Goal: Task Accomplishment & Management: Complete application form

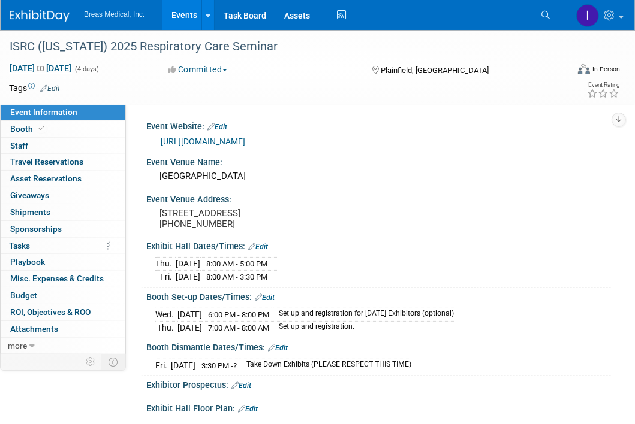
click at [183, 16] on link "Events" at bounding box center [184, 15] width 44 height 30
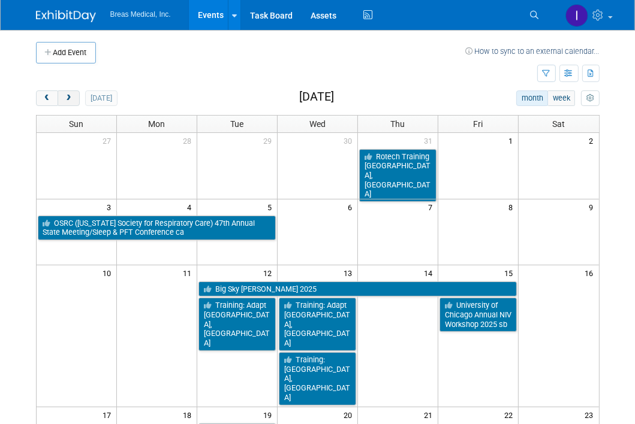
click at [69, 102] on button "next" at bounding box center [69, 98] width 22 height 16
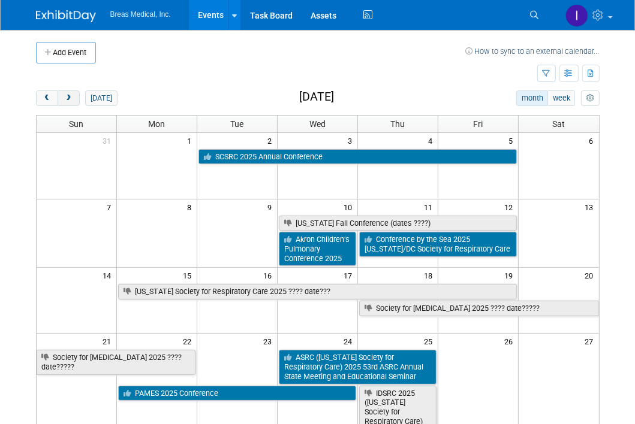
click at [69, 102] on button "next" at bounding box center [69, 98] width 22 height 16
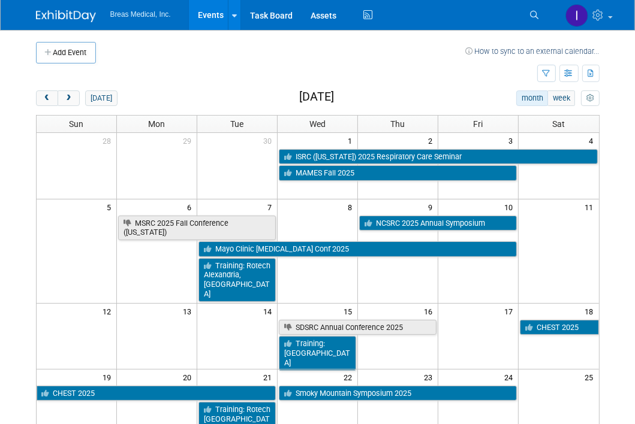
click at [225, 206] on td "7" at bounding box center [237, 206] width 80 height 15
click at [68, 55] on button "Add Event" at bounding box center [66, 53] width 60 height 22
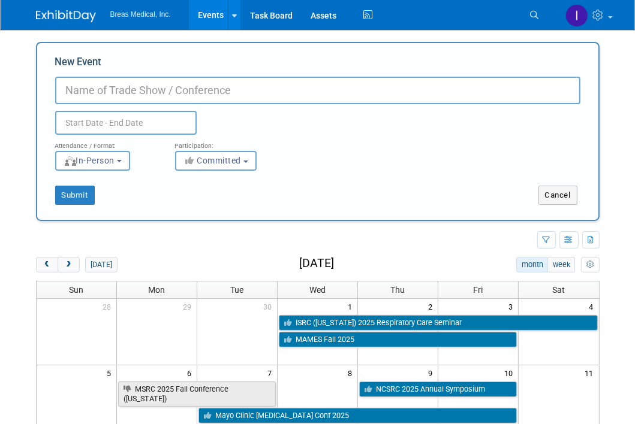
click at [209, 87] on input "New Event" at bounding box center [317, 91] width 525 height 28
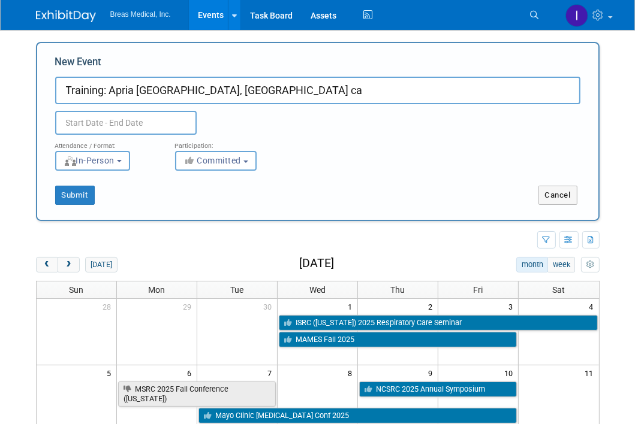
type input "Training: Apria [GEOGRAPHIC_DATA], [GEOGRAPHIC_DATA] ca"
click at [103, 123] on input "text" at bounding box center [125, 123] width 141 height 24
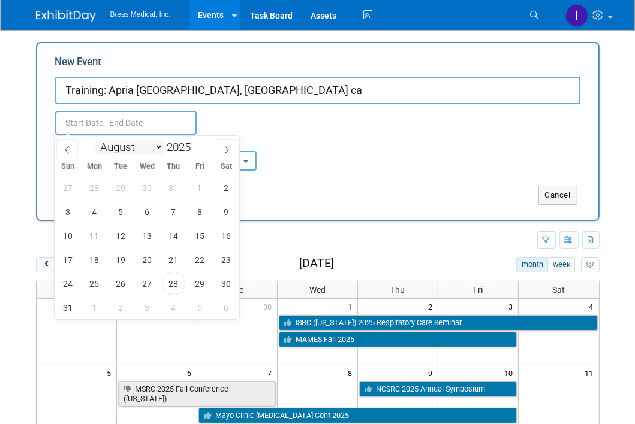
click at [160, 149] on select "January February March April May June July August September October November De…" at bounding box center [129, 147] width 69 height 15
select select "9"
click at [95, 140] on select "January February March April May June July August September October November De…" at bounding box center [129, 147] width 69 height 15
click at [123, 213] on span "7" at bounding box center [120, 211] width 23 height 23
click at [114, 212] on span "7" at bounding box center [120, 211] width 23 height 23
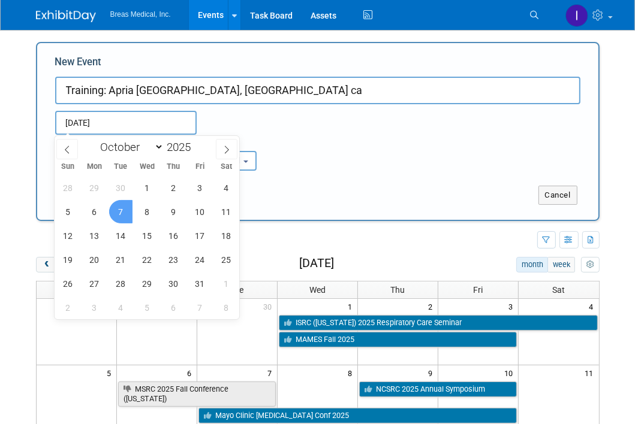
type input "[DATE] to [DATE]"
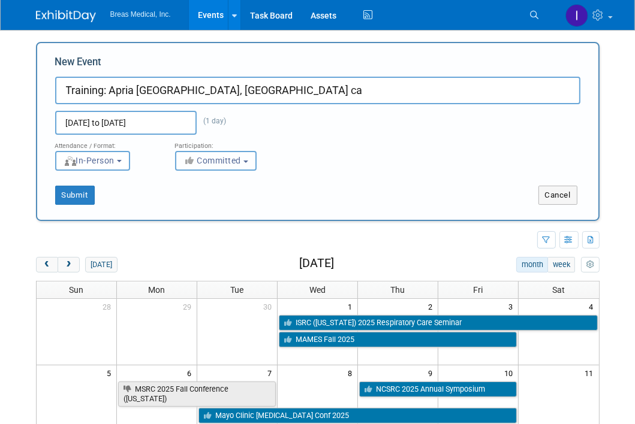
click at [223, 159] on span "Committed" at bounding box center [212, 161] width 58 height 10
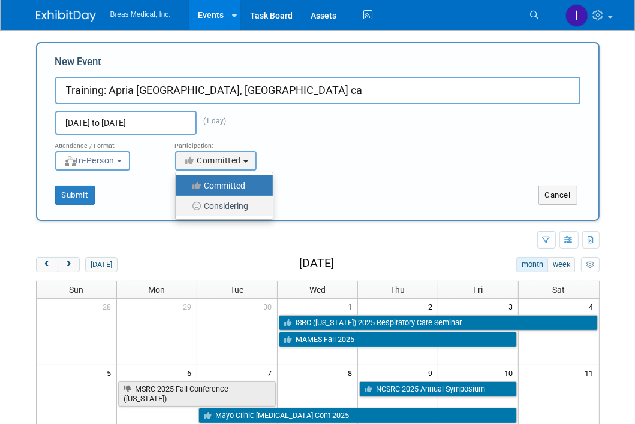
click at [218, 209] on label "Considering" at bounding box center [221, 206] width 79 height 16
click at [186, 209] on input "Considering" at bounding box center [183, 207] width 8 height 8
select select "2"
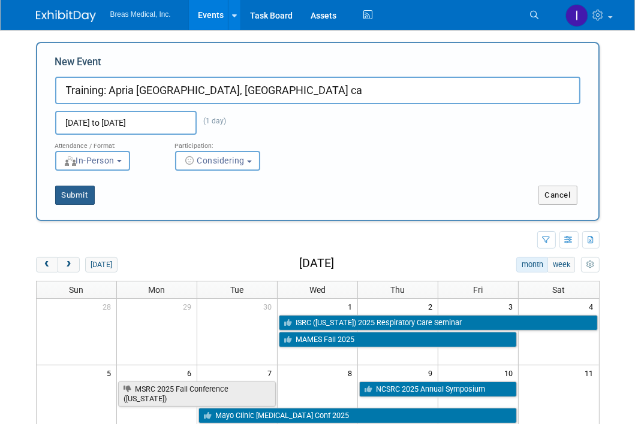
click at [72, 195] on button "Submit" at bounding box center [75, 195] width 40 height 19
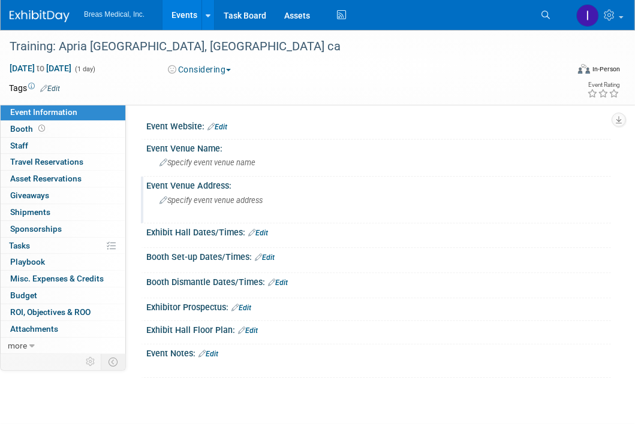
drag, startPoint x: 581, startPoint y: 198, endPoint x: 573, endPoint y: 198, distance: 7.2
click at [581, 198] on div "Event Venue Address: Specify event venue address" at bounding box center [376, 200] width 470 height 46
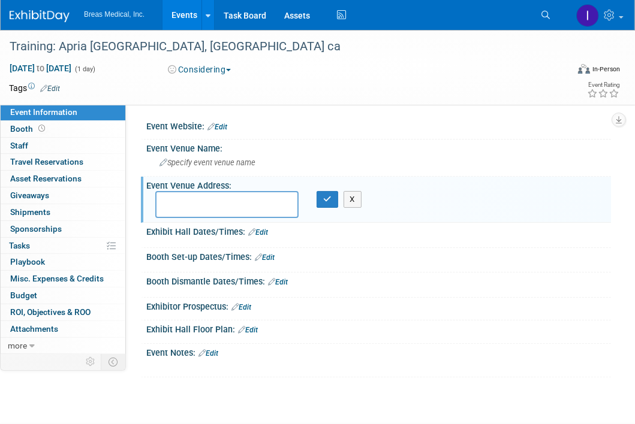
click at [214, 352] on link "Edit" at bounding box center [208, 353] width 20 height 8
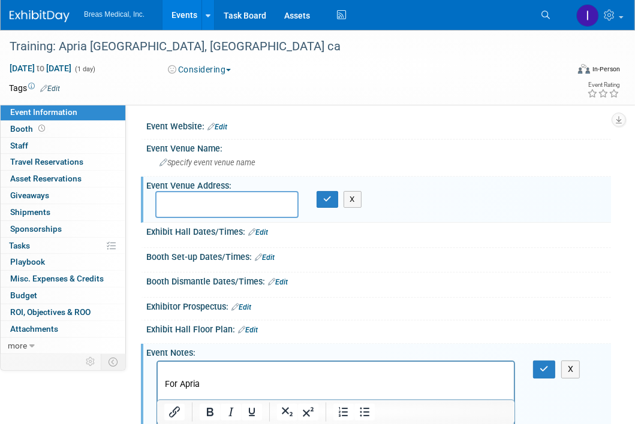
scroll to position [1, 0]
drag, startPoint x: 183, startPoint y: 388, endPoint x: 300, endPoint y: 719, distance: 350.8
click at [157, 361] on html "For Apria" at bounding box center [335, 387] width 356 height 53
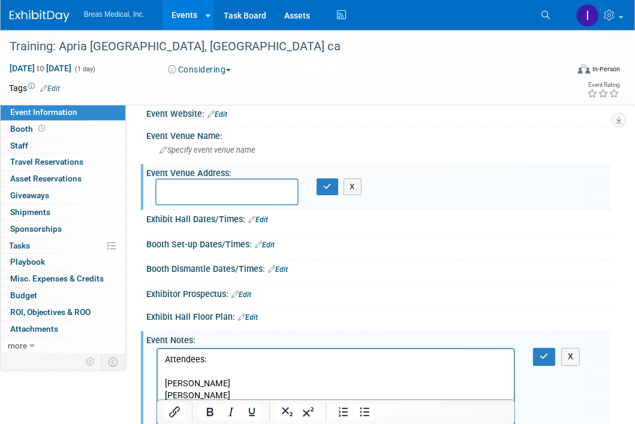
scroll to position [25, 0]
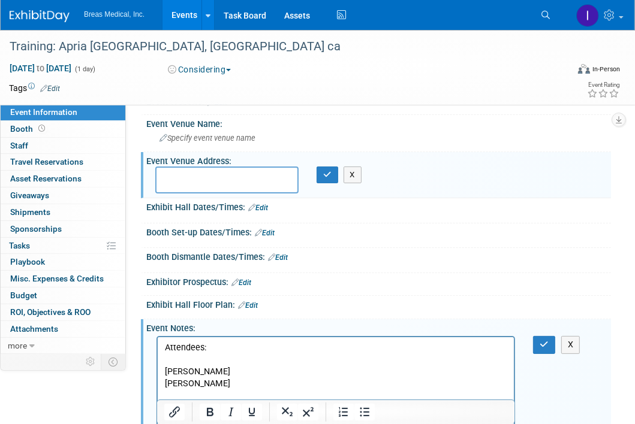
click at [197, 368] on p "Cheryl Amrstrong" at bounding box center [335, 372] width 342 height 12
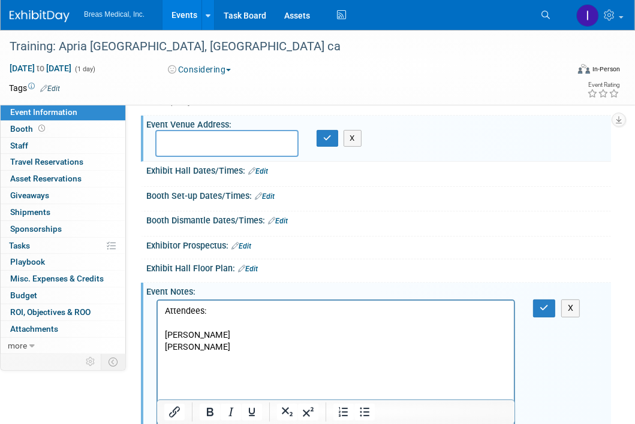
scroll to position [73, 0]
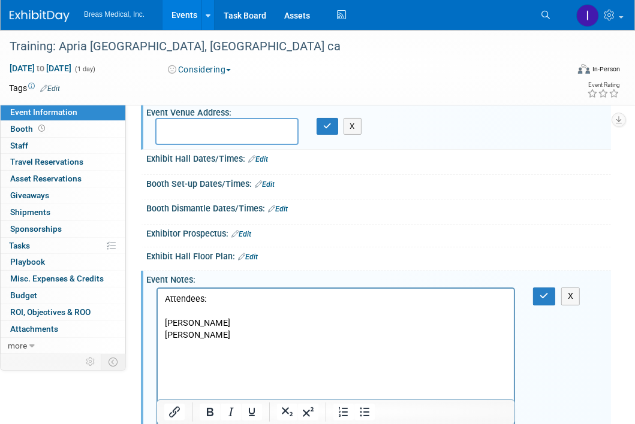
drag, startPoint x: 594, startPoint y: 380, endPoint x: 552, endPoint y: 376, distance: 42.2
click at [590, 380] on div "X" at bounding box center [378, 363] width 464 height 156
click at [181, 373] on p "Rich Text Area. Press ALT-0 for help." at bounding box center [335, 371] width 342 height 12
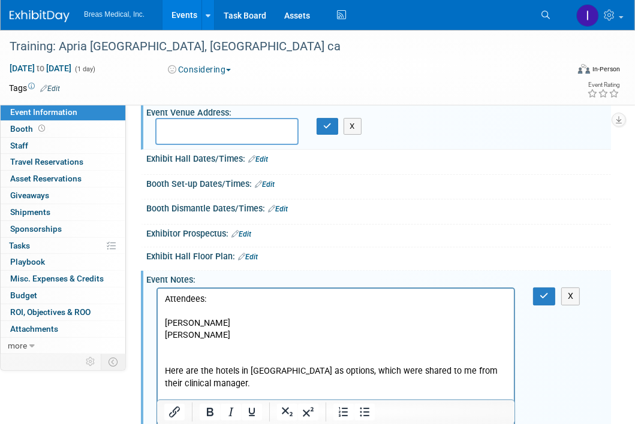
scroll to position [120, 0]
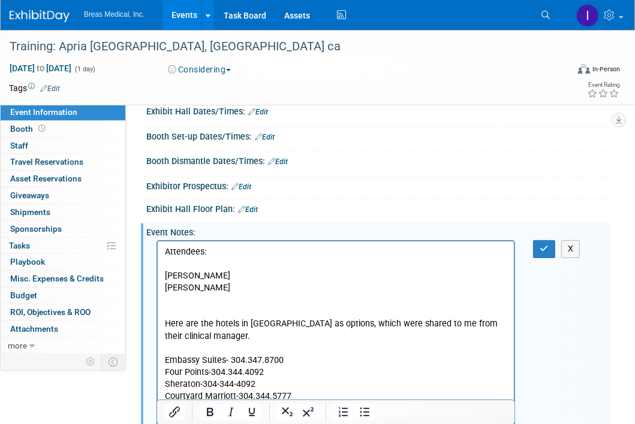
click at [179, 346] on p "Rich Text Area. Press ALT-0 for help." at bounding box center [335, 349] width 342 height 12
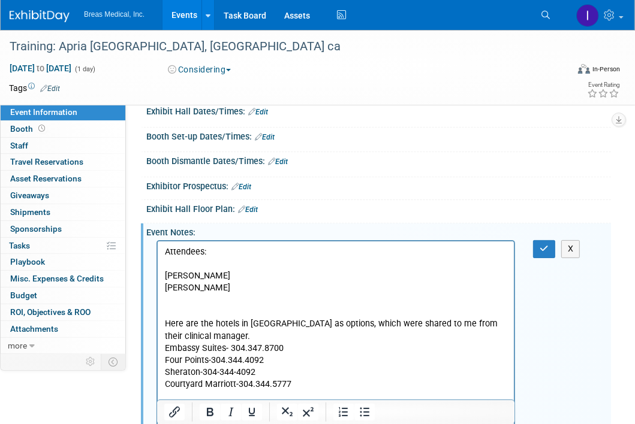
drag, startPoint x: 606, startPoint y: 303, endPoint x: 556, endPoint y: 319, distance: 52.3
click at [606, 303] on div "X" at bounding box center [378, 345] width 464 height 216
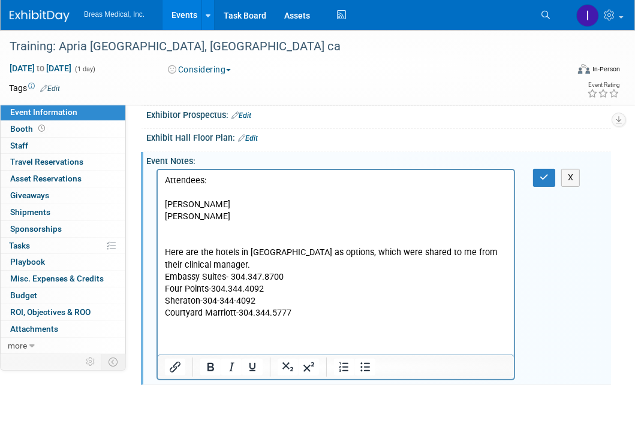
scroll to position [280, 0]
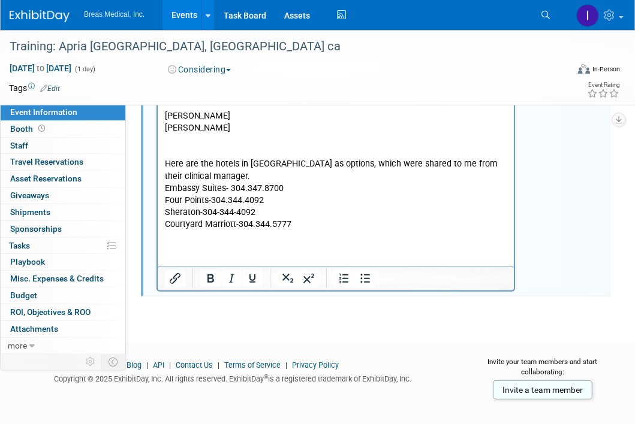
click at [242, 243] on p "Rich Text Area. Press ALT-0 for help." at bounding box center [335, 249] width 342 height 12
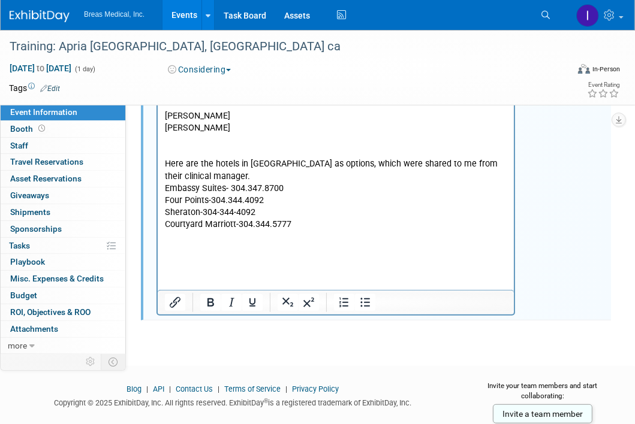
scroll to position [0, 0]
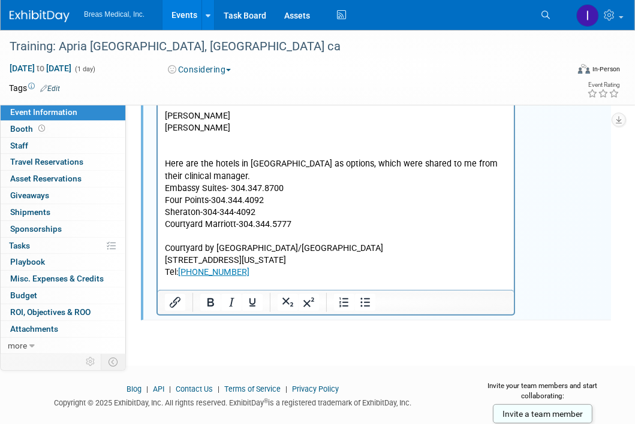
click at [587, 264] on div "X" at bounding box center [378, 197] width 464 height 240
click at [272, 277] on p "Tel: +1 304-344-5777﻿" at bounding box center [335, 273] width 342 height 12
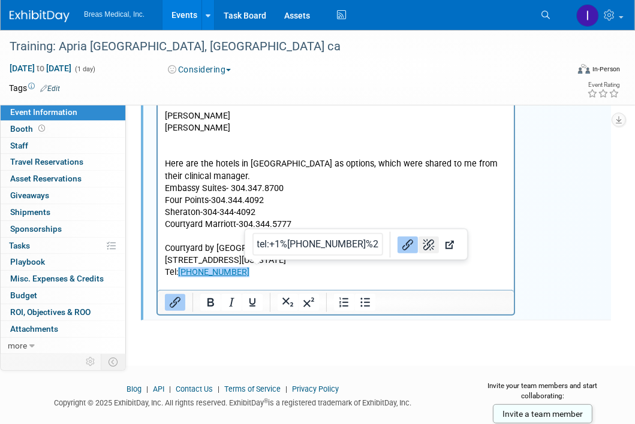
click at [421, 244] on icon "Remove link" at bounding box center [428, 244] width 14 height 14
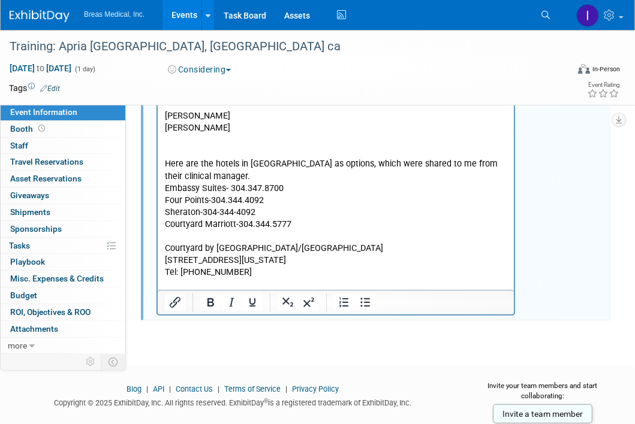
click at [564, 222] on div "X" at bounding box center [378, 197] width 464 height 240
click at [258, 282] on p "Rich Text Area. Press ALT-0 for help." at bounding box center [335, 285] width 342 height 12
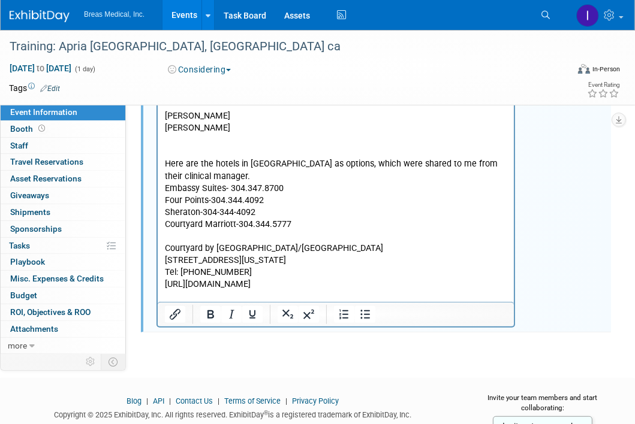
scroll to position [316, 0]
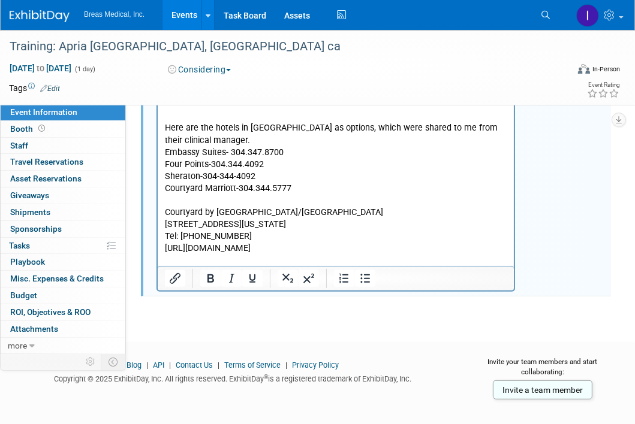
click at [424, 255] on p "https://www.marriott.com/en-us/hotels/crwcy-courtyard-charleston-downtown-civic…" at bounding box center [335, 249] width 342 height 12
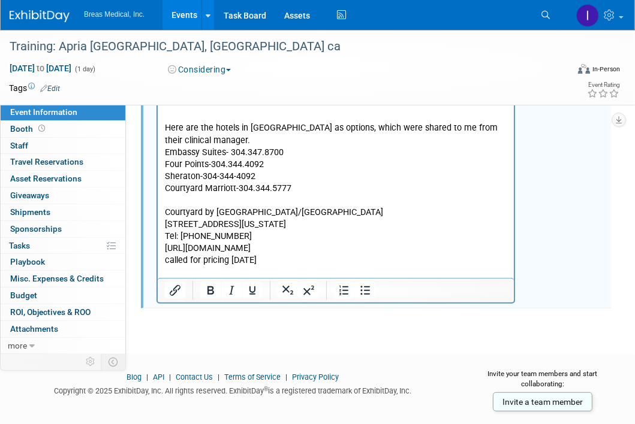
scroll to position [0, 0]
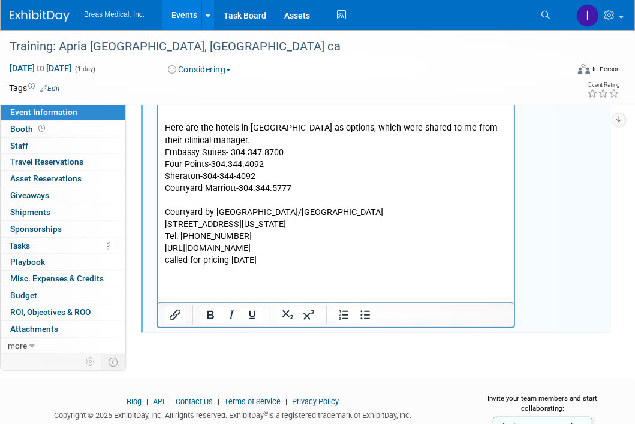
click at [212, 200] on p "Rich Text Area. Press ALT-0 for help." at bounding box center [335, 201] width 342 height 12
click at [172, 279] on p "Rich Text Area. Press ALT-0 for help." at bounding box center [335, 273] width 342 height 12
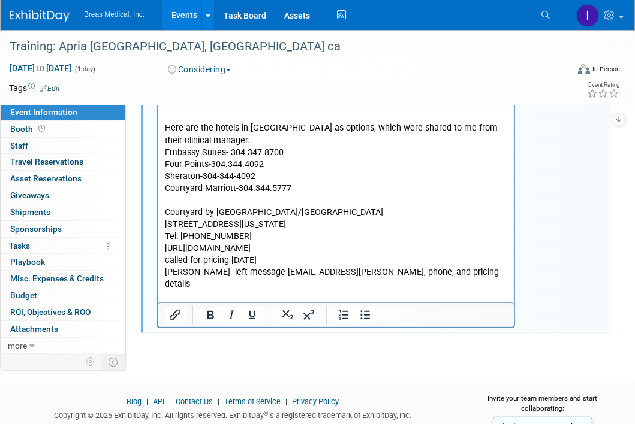
click at [488, 291] on p "Rich Text Area. Press ALT-0 for help." at bounding box center [335, 297] width 342 height 12
drag, startPoint x: 265, startPoint y: 285, endPoint x: 210, endPoint y: 284, distance: 55.1
click at [210, 284] on p "Brook Miller--left message bmiller@jacaruso.com--hotel, phone, and pricing deta…" at bounding box center [335, 279] width 342 height 24
click at [277, 267] on p "called for pricing 8-28-2025" at bounding box center [335, 261] width 342 height 12
click at [360, 267] on p "called for pricing 8-28-2025 --left message" at bounding box center [335, 261] width 342 height 12
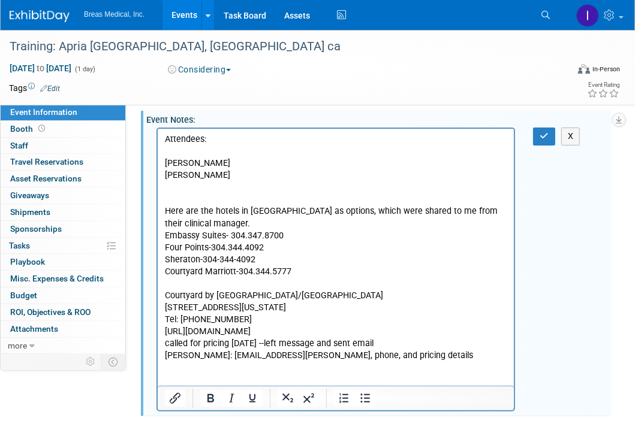
scroll to position [352, 0]
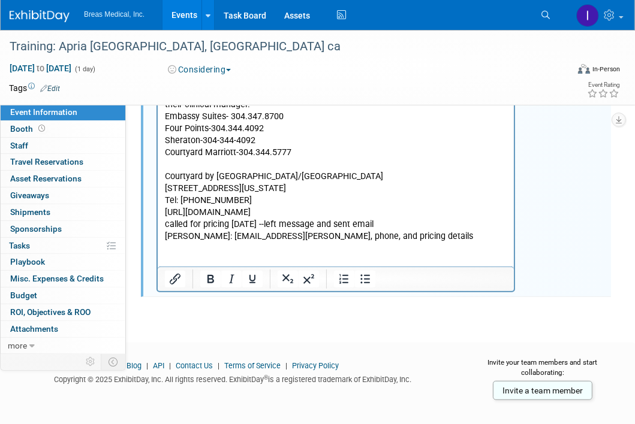
click at [448, 242] on p "Brook Miller: bmiller@jacaruso.com--hotel, phone, and pricing details" at bounding box center [335, 237] width 342 height 12
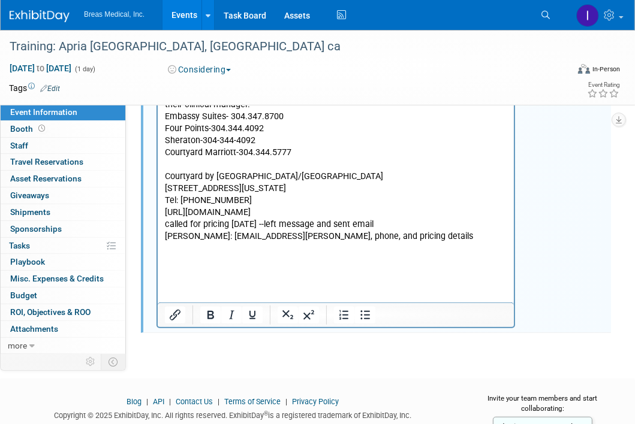
click at [209, 279] on p "Rich Text Area. Press ALT-0 for help." at bounding box center [335, 273] width 342 height 12
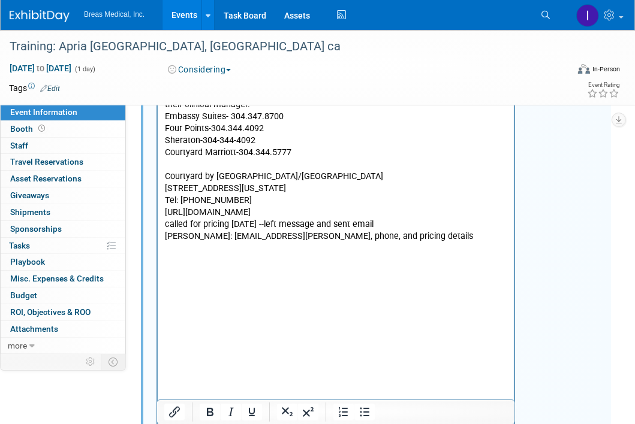
scroll to position [362, 0]
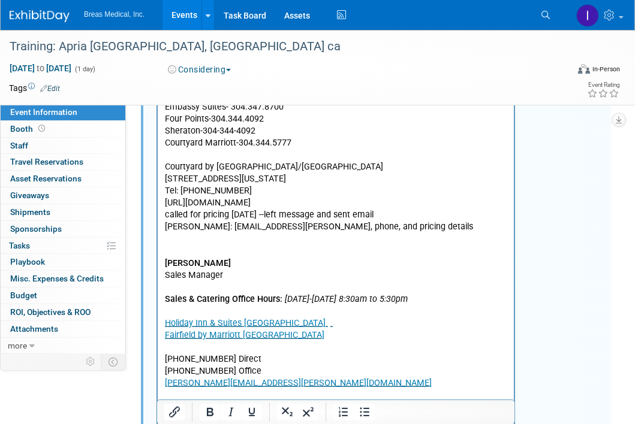
click at [172, 294] on p "Rich Text Area. Press ALT-0 for help." at bounding box center [335, 288] width 342 height 12
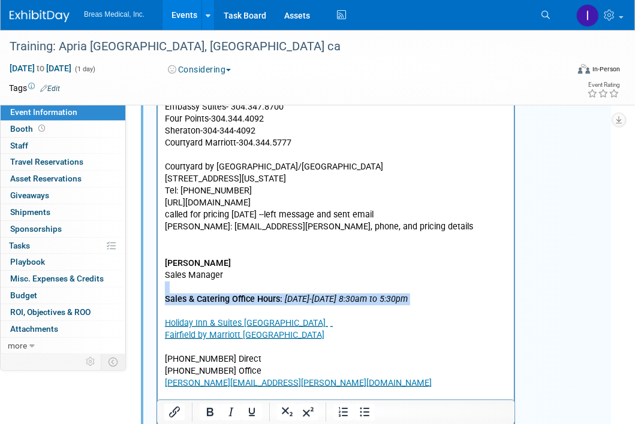
drag, startPoint x: 165, startPoint y: 297, endPoint x: 162, endPoint y: 328, distance: 30.7
click at [162, 328] on html "Attendees: Cheryl Armstrong Tom Fahy Here are the hotels in Charleston as optio…" at bounding box center [335, 201] width 356 height 402
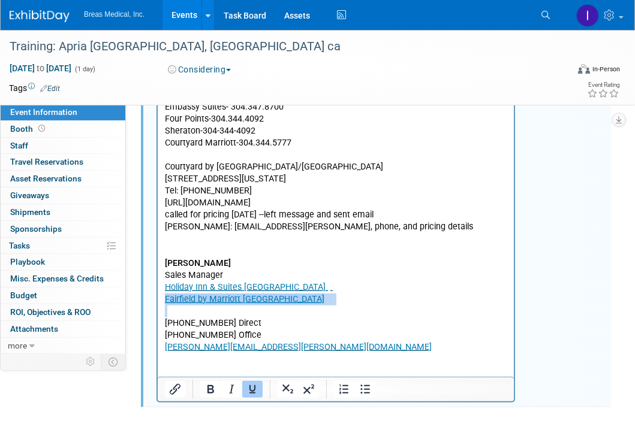
drag, startPoint x: 237, startPoint y: 317, endPoint x: 132, endPoint y: 317, distance: 104.9
click at [157, 317] on html "Attendees: Cheryl Armstrong Tom Fahy Here are the hotels in Charleston as optio…" at bounding box center [335, 182] width 356 height 365
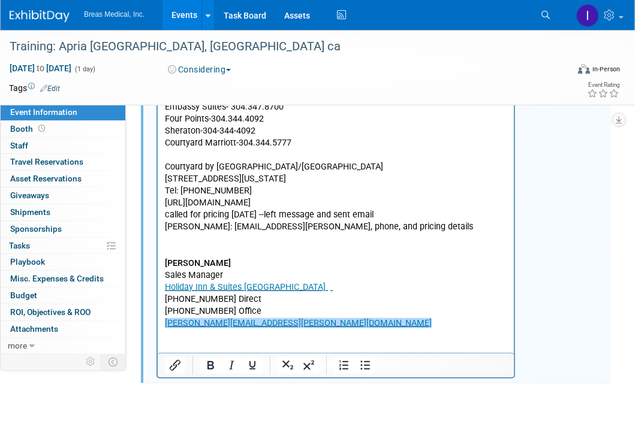
click at [308, 330] on p "josh.bateman@hotelswv.com﻿" at bounding box center [335, 324] width 342 height 12
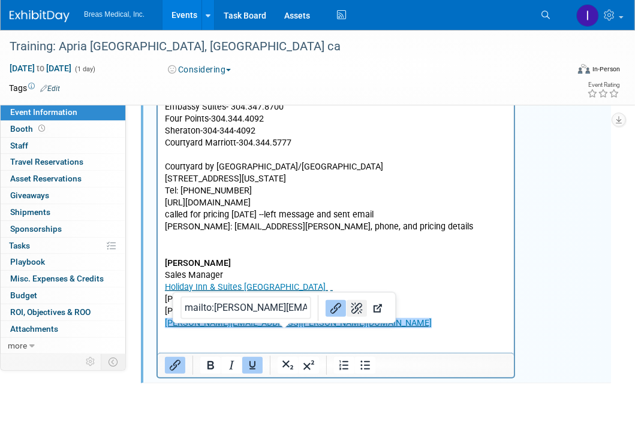
click at [349, 306] on icon "Remove link" at bounding box center [356, 308] width 14 height 14
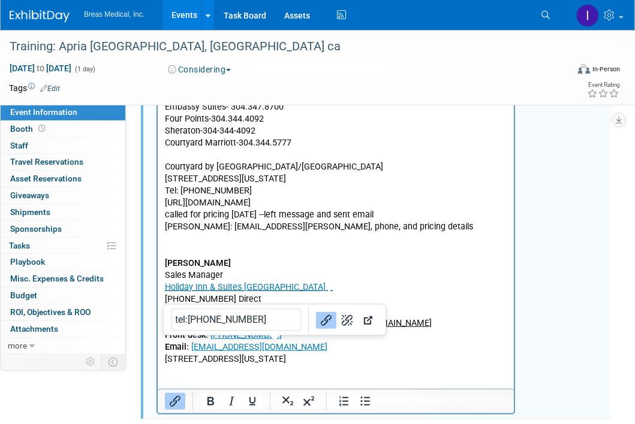
click at [294, 342] on p "Front desk: 1-304-7444641" at bounding box center [335, 336] width 342 height 12
click at [341, 320] on icon "Remove link" at bounding box center [346, 320] width 11 height 11
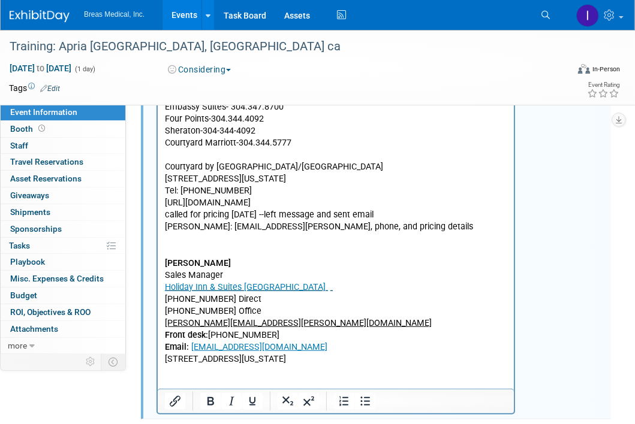
click at [288, 354] on p "Email: hifd@hotelswv.com" at bounding box center [335, 348] width 342 height 12
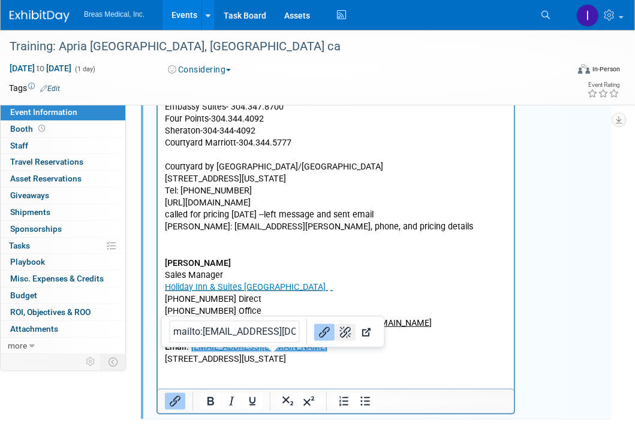
click at [338, 328] on icon "Remove link" at bounding box center [345, 332] width 14 height 14
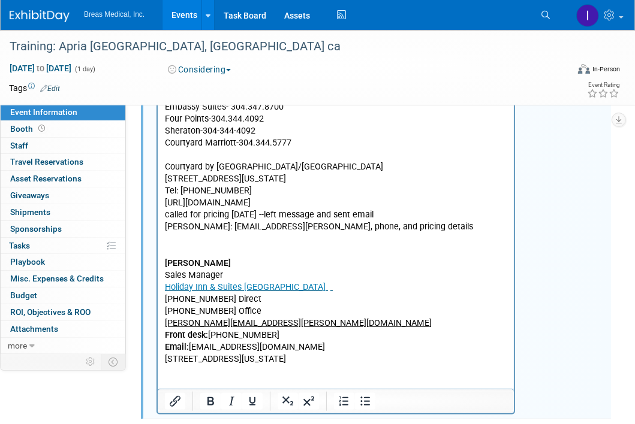
click at [286, 365] on p "400 2nd Avenue SW Charleston, West Virginia 25303 United States" at bounding box center [335, 360] width 342 height 12
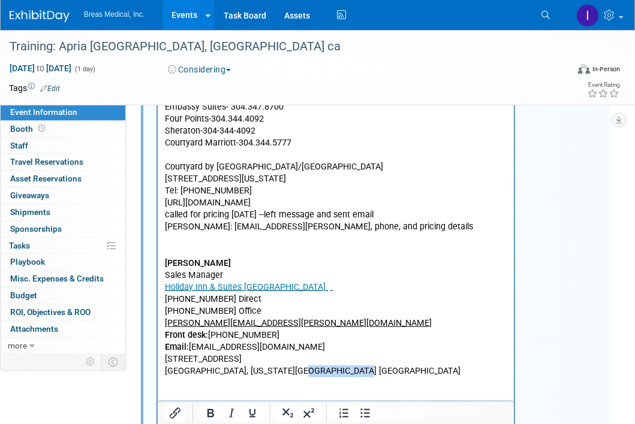
drag, startPoint x: 360, startPoint y: 389, endPoint x: 289, endPoint y: 385, distance: 70.8
click at [289, 377] on p "Charleston, West Virginia 25303 United States" at bounding box center [335, 371] width 342 height 12
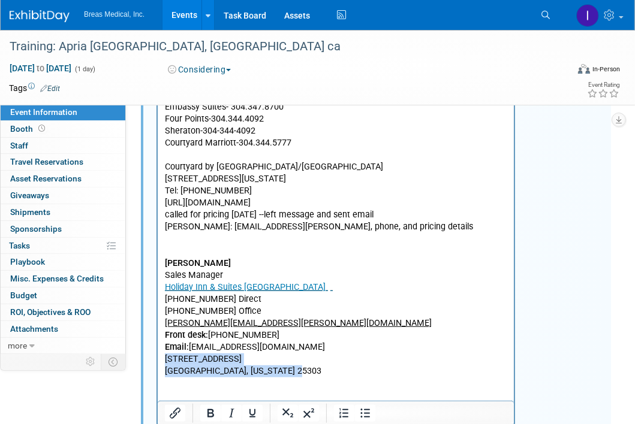
drag, startPoint x: 289, startPoint y: 385, endPoint x: 157, endPoint y: 371, distance: 132.6
click at [157, 371] on html "Attendees: Cheryl Armstrong Tom Fahy Here are the hotels in Charleston as optio…" at bounding box center [335, 195] width 356 height 390
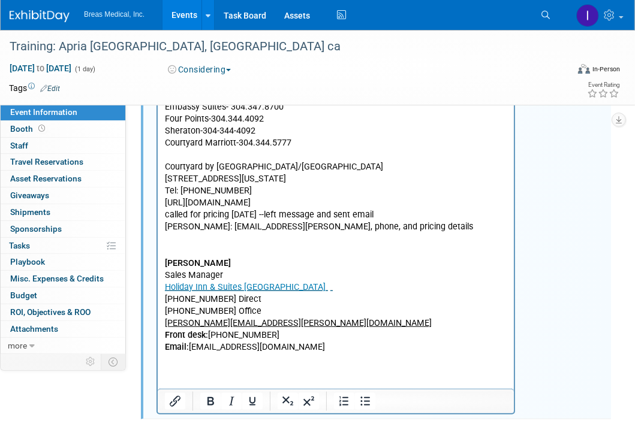
click at [343, 294] on p "Holiday Inn & Suites Charleston West" at bounding box center [335, 288] width 342 height 12
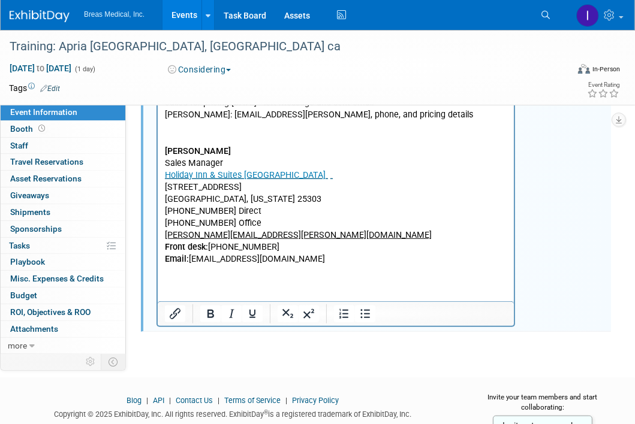
scroll to position [482, 0]
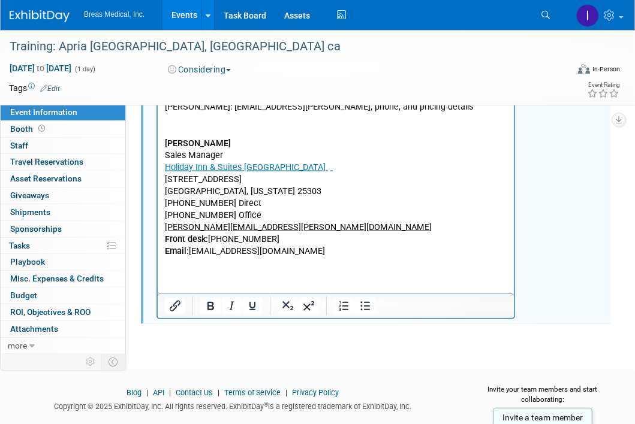
click at [198, 270] on p "Rich Text Area. Press ALT-0 for help." at bounding box center [335, 264] width 342 height 12
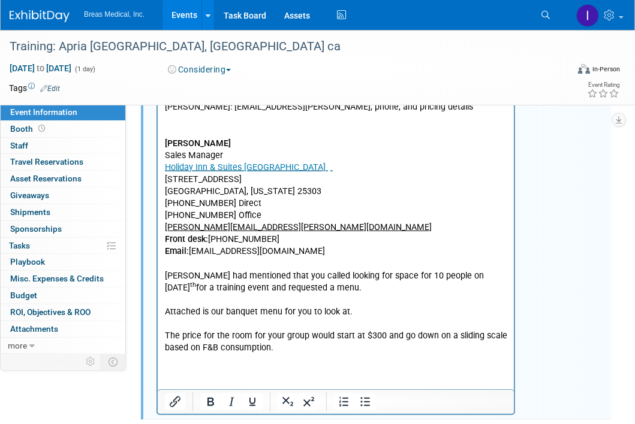
click at [174, 283] on p "Deborah had mentioned that you called looking for space for 10 people on Octobe…" at bounding box center [335, 283] width 342 height 24
click at [169, 307] on p "Rich Text Area. Press ALT-0 for help." at bounding box center [335, 301] width 342 height 12
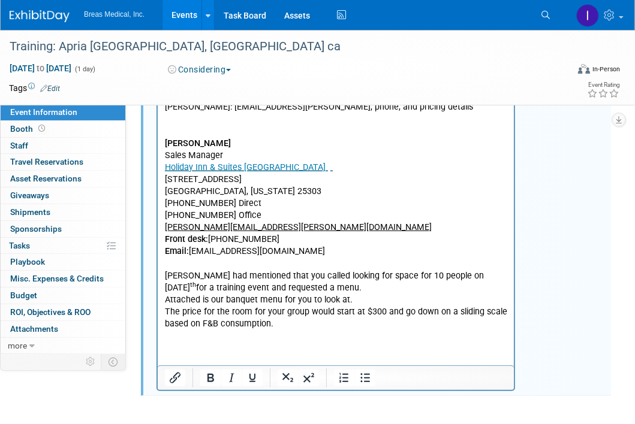
click at [210, 138] on p "Rich Text Area. Press ALT-0 for help." at bounding box center [335, 132] width 342 height 12
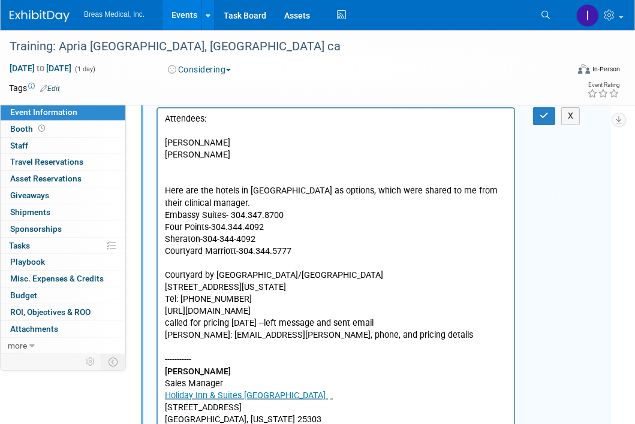
scroll to position [62, 0]
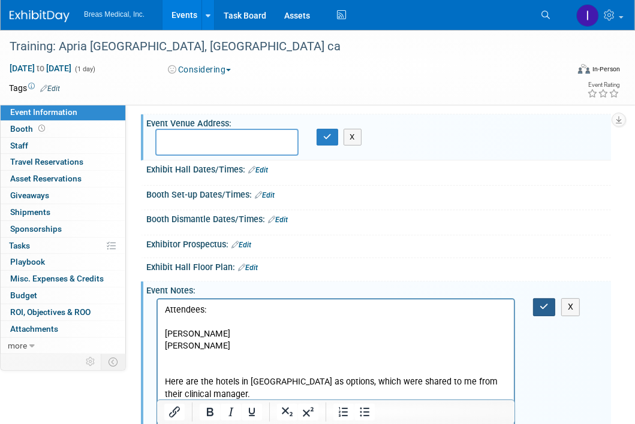
click at [542, 312] on button "button" at bounding box center [544, 306] width 22 height 17
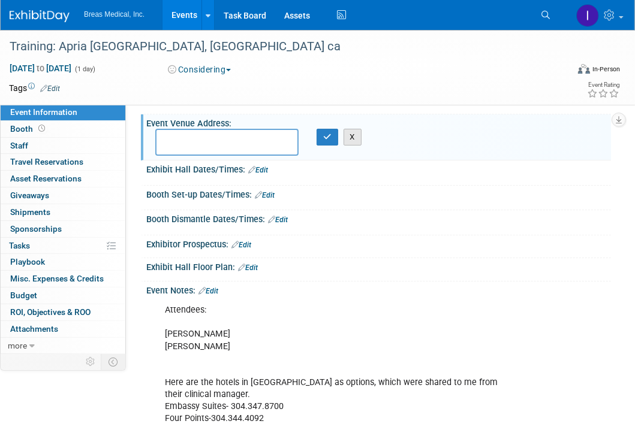
click at [352, 138] on button "X" at bounding box center [352, 137] width 19 height 17
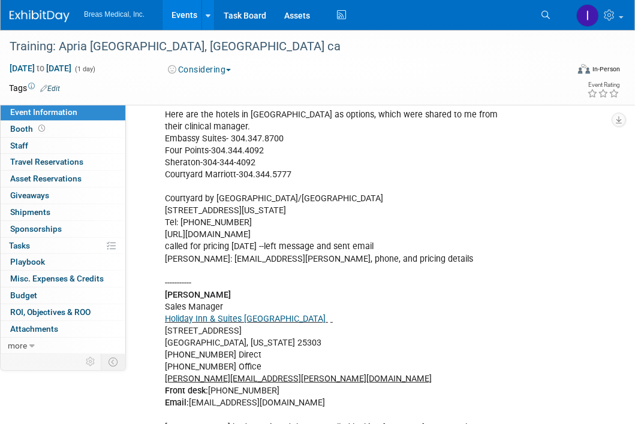
scroll to position [302, 0]
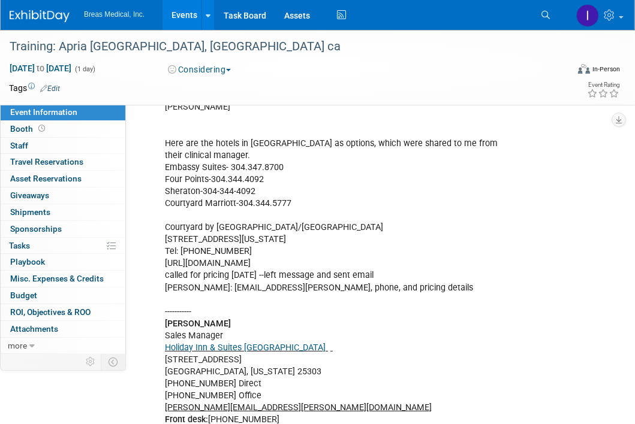
drag, startPoint x: 165, startPoint y: 225, endPoint x: 382, endPoint y: 222, distance: 216.3
click at [382, 222] on div "Attendees: Cheryl Armstrong Tom Fahy Here are the hotels in Charleston as optio…" at bounding box center [335, 293] width 358 height 469
copy div "Courtyard by Marriott Charleston Downtown/Civic Center"
